Goal: Task Accomplishment & Management: Use online tool/utility

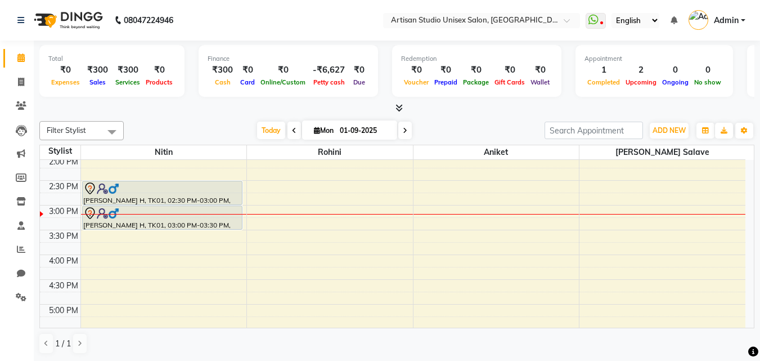
scroll to position [281, 0]
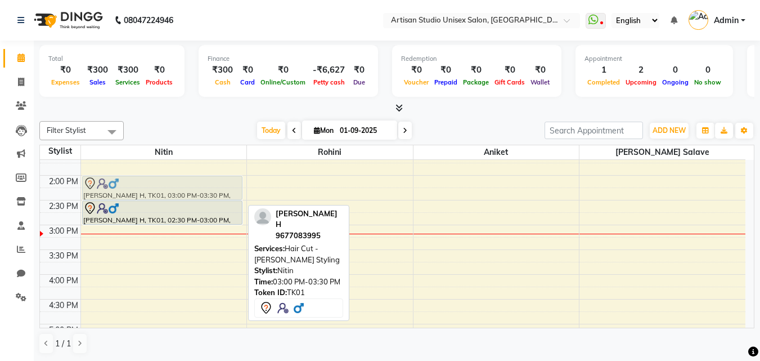
drag, startPoint x: 169, startPoint y: 242, endPoint x: 162, endPoint y: 196, distance: 47.3
click at [162, 196] on div "[PERSON_NAME] H, TK01, 02:30 PM-03:00 PM, Hair Cut - Men Hair Cut (Sr.Stylish) …" at bounding box center [164, 224] width 166 height 693
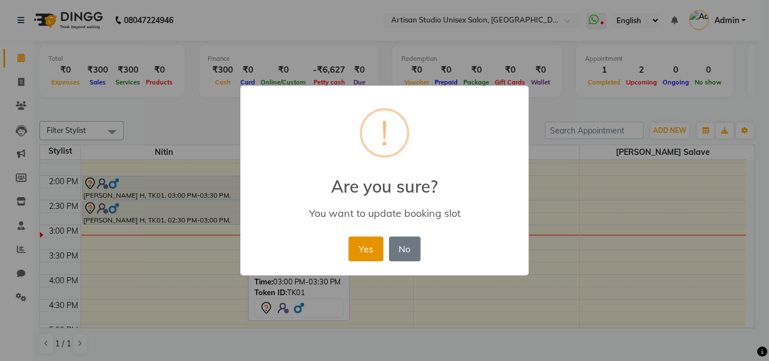
click at [361, 247] on button "Yes" at bounding box center [365, 248] width 34 height 25
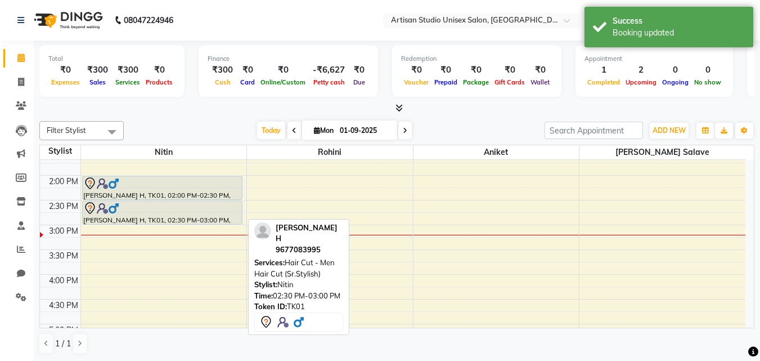
click at [191, 215] on div "[PERSON_NAME] H, TK01, 02:30 PM-03:00 PM, Hair Cut - Men Hair Cut (Sr.Stylish)" at bounding box center [162, 212] width 159 height 23
click at [192, 215] on div "[PERSON_NAME] H, TK01, 02:30 PM-03:00 PM, Hair Cut - Men Hair Cut (Sr.Stylish)" at bounding box center [162, 212] width 159 height 23
select select "7"
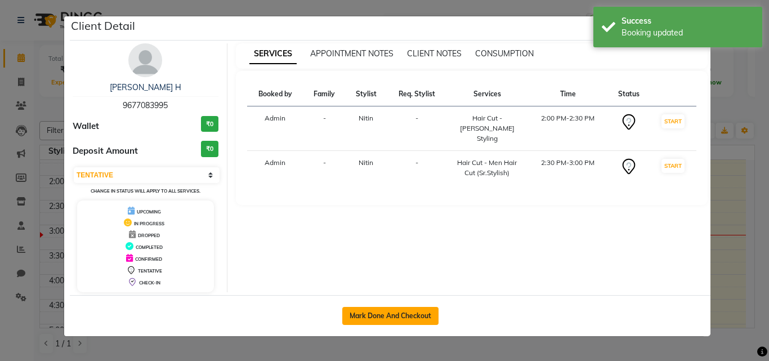
click at [365, 315] on button "Mark Done And Checkout" at bounding box center [390, 316] width 96 height 18
select select "service"
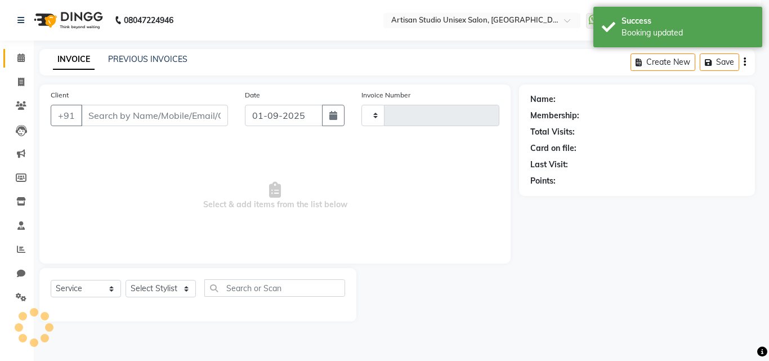
type input "1024"
select select "4913"
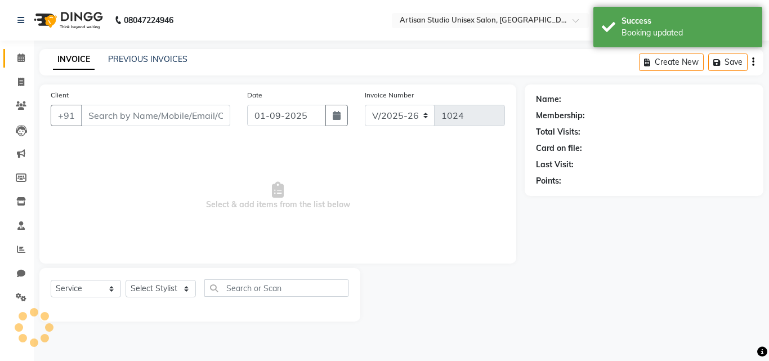
type input "9677083995"
select select "31468"
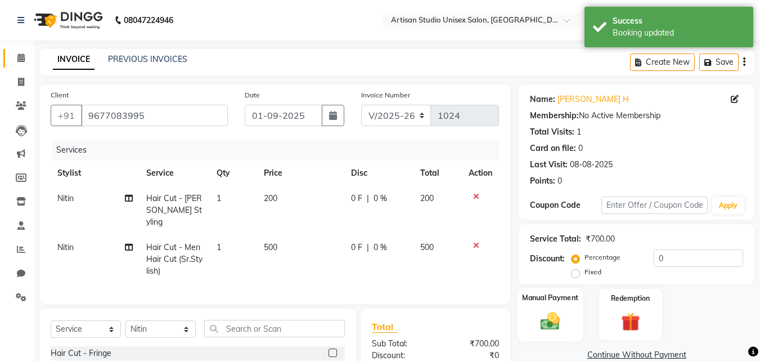
scroll to position [56, 0]
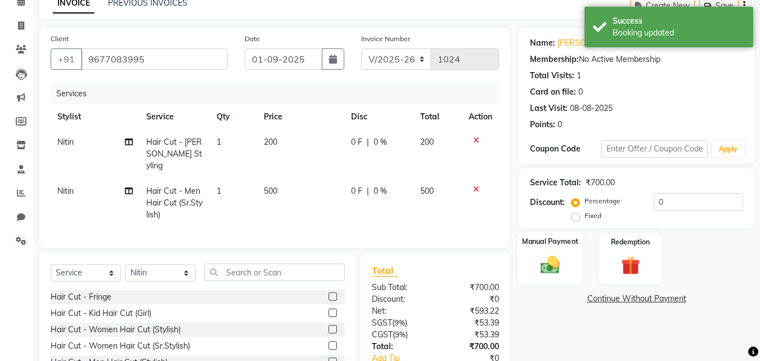
click at [539, 256] on img at bounding box center [550, 264] width 32 height 23
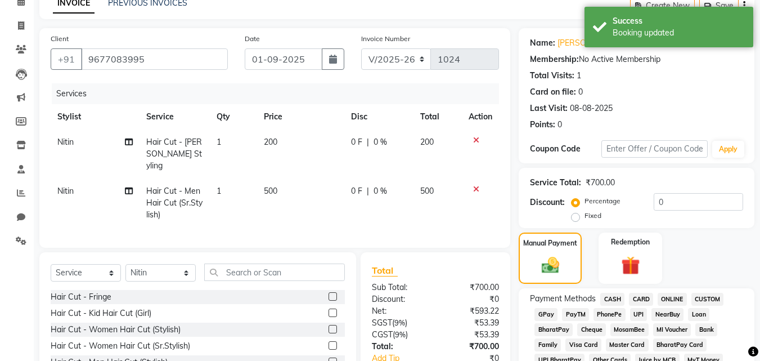
scroll to position [113, 0]
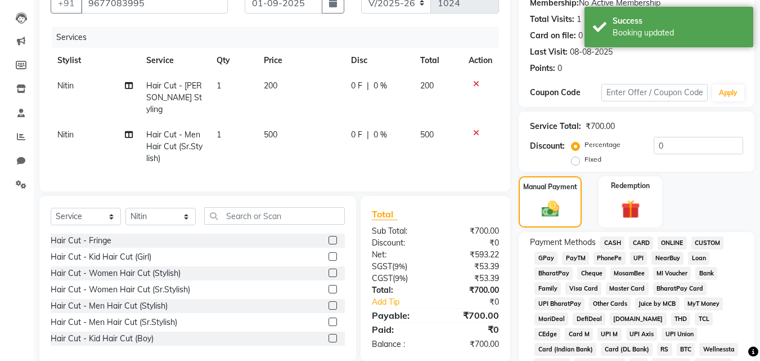
click at [680, 243] on span "ONLINE" at bounding box center [672, 242] width 29 height 13
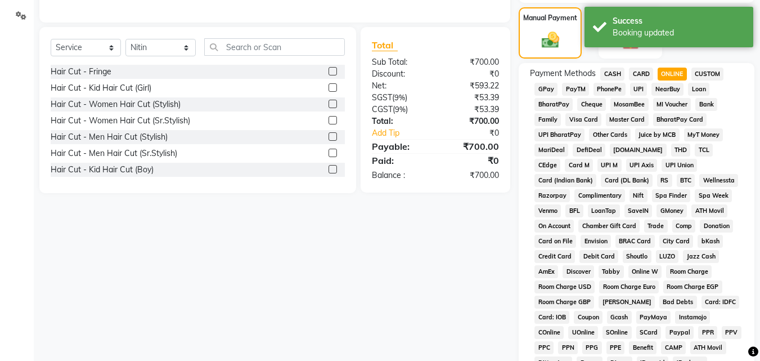
scroll to position [500, 0]
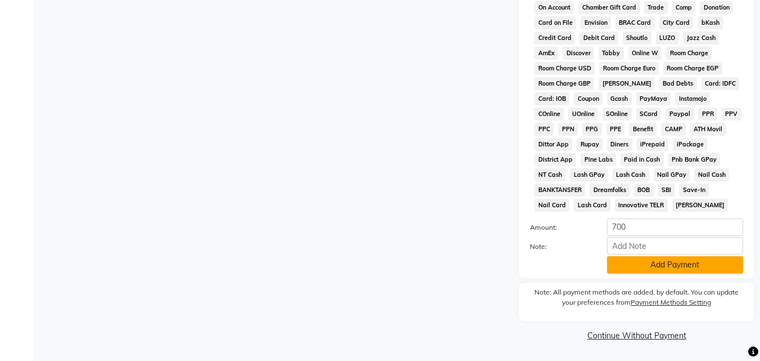
click at [671, 261] on button "Add Payment" at bounding box center [675, 264] width 136 height 17
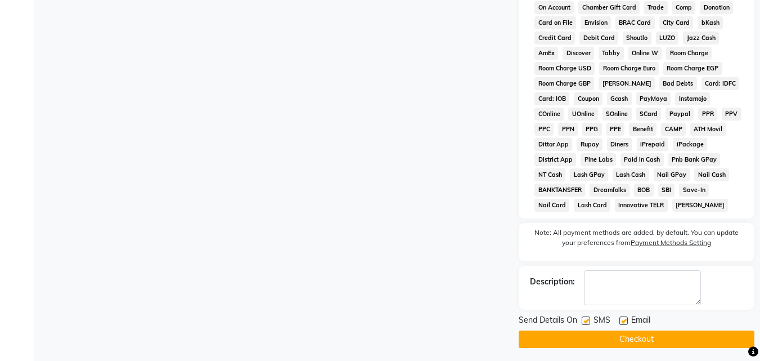
click at [587, 321] on label at bounding box center [586, 320] width 8 height 8
click at [587, 321] on input "checkbox" at bounding box center [585, 320] width 7 height 7
checkbox input "false"
click at [591, 335] on button "Checkout" at bounding box center [637, 338] width 236 height 17
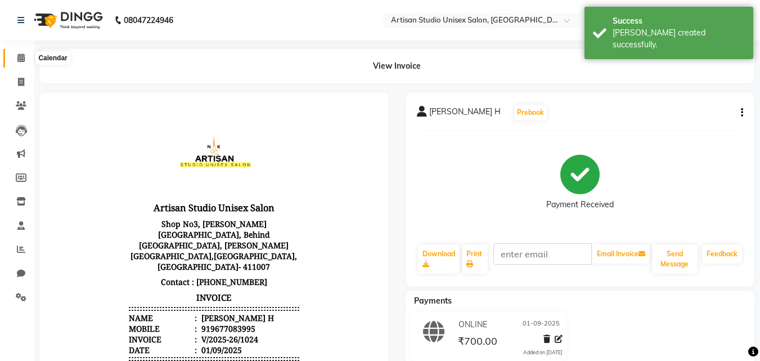
click at [21, 56] on icon at bounding box center [20, 57] width 7 height 8
